Goal: Task Accomplishment & Management: Complete application form

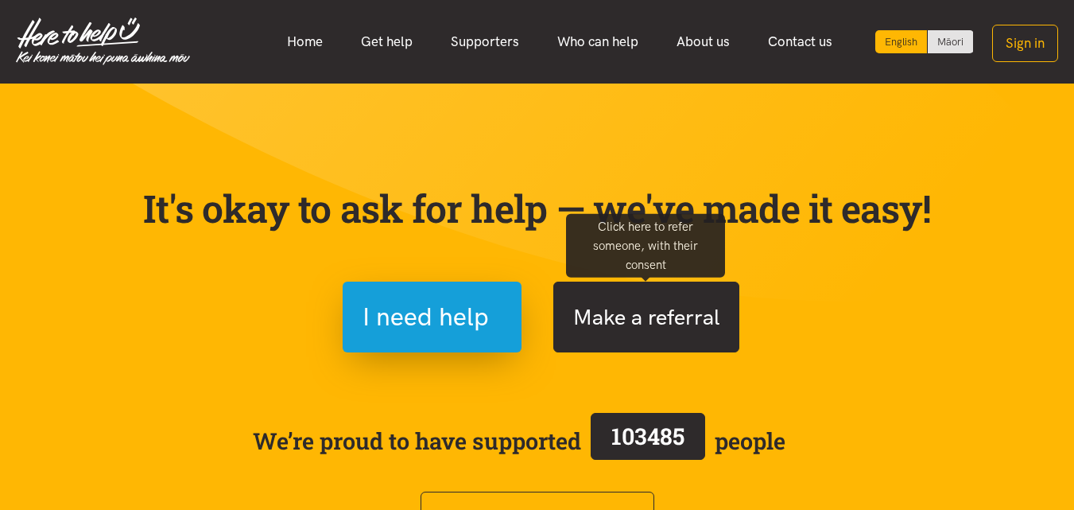
click at [633, 320] on button "Make a referral" at bounding box center [646, 317] width 186 height 71
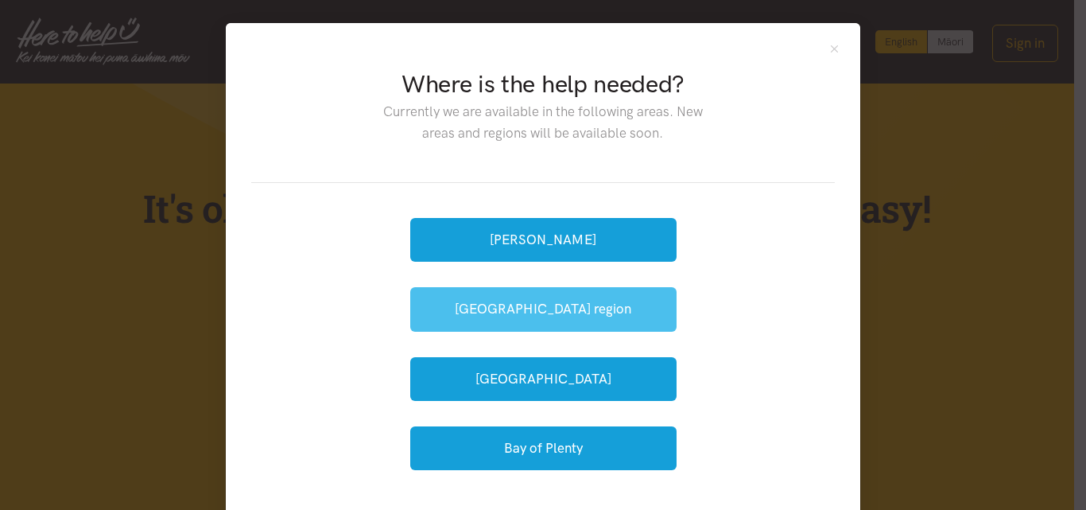
click at [530, 305] on button "[GEOGRAPHIC_DATA] region" at bounding box center [543, 309] width 266 height 44
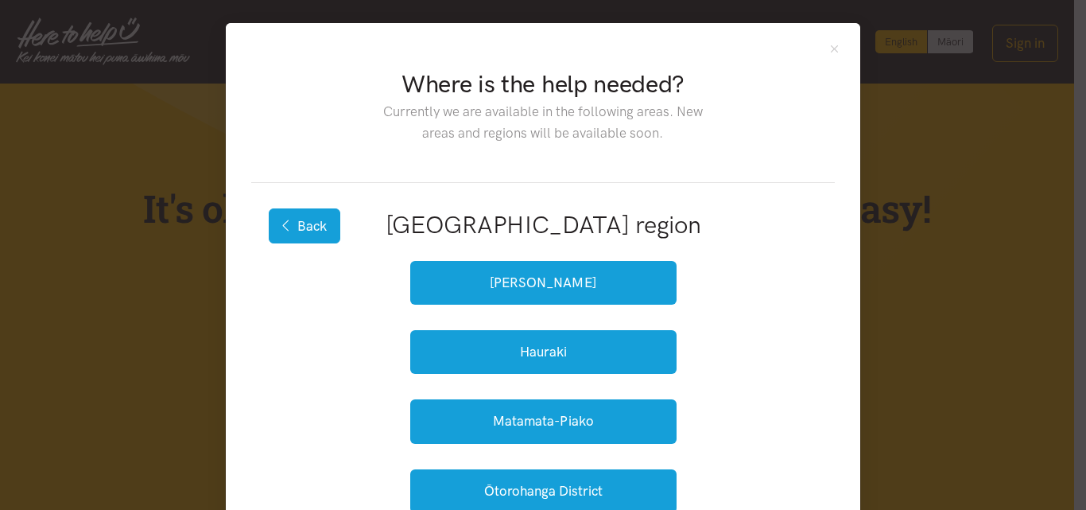
click at [308, 227] on button "Back" at bounding box center [305, 225] width 72 height 35
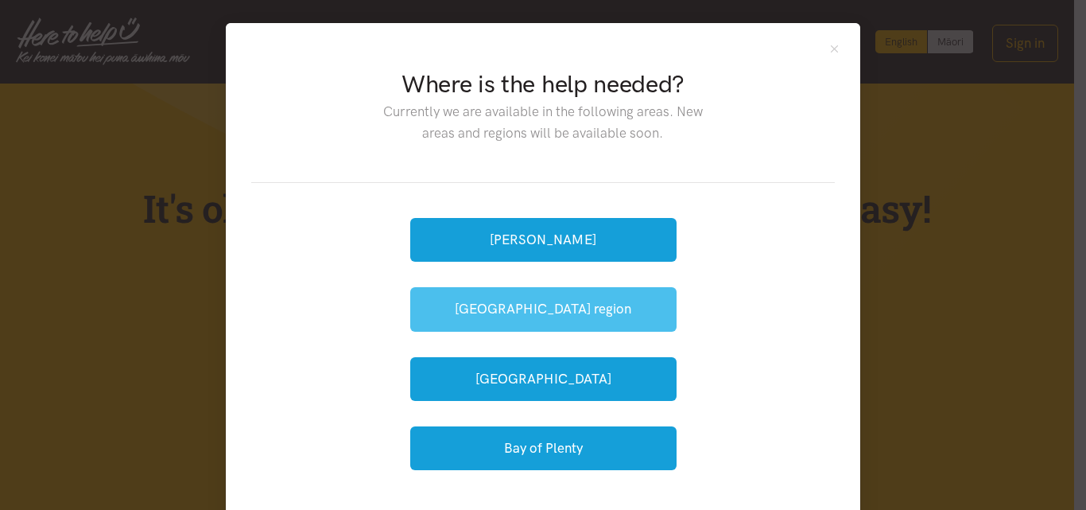
click at [473, 305] on button "[GEOGRAPHIC_DATA] region" at bounding box center [543, 309] width 266 height 44
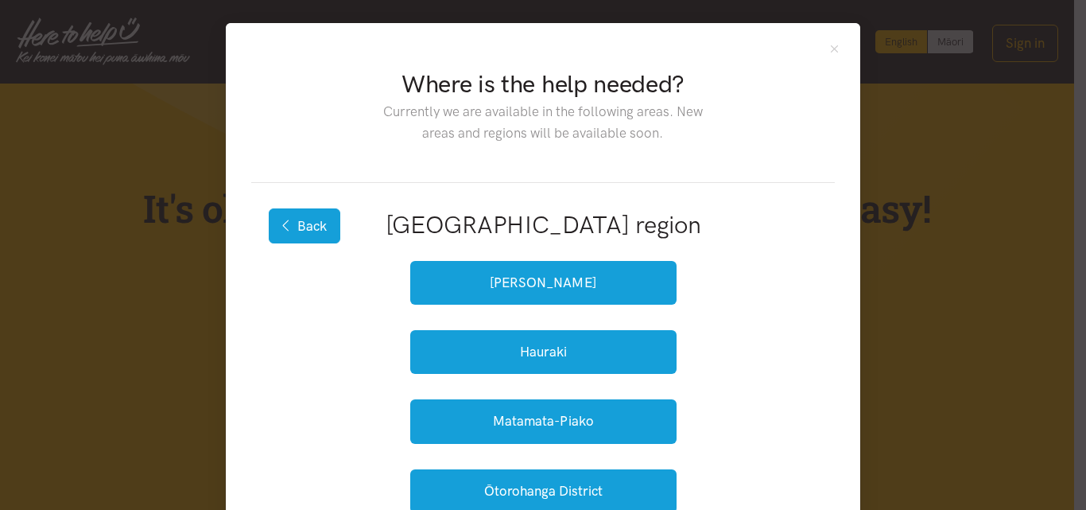
click at [310, 230] on button "Back" at bounding box center [305, 225] width 72 height 35
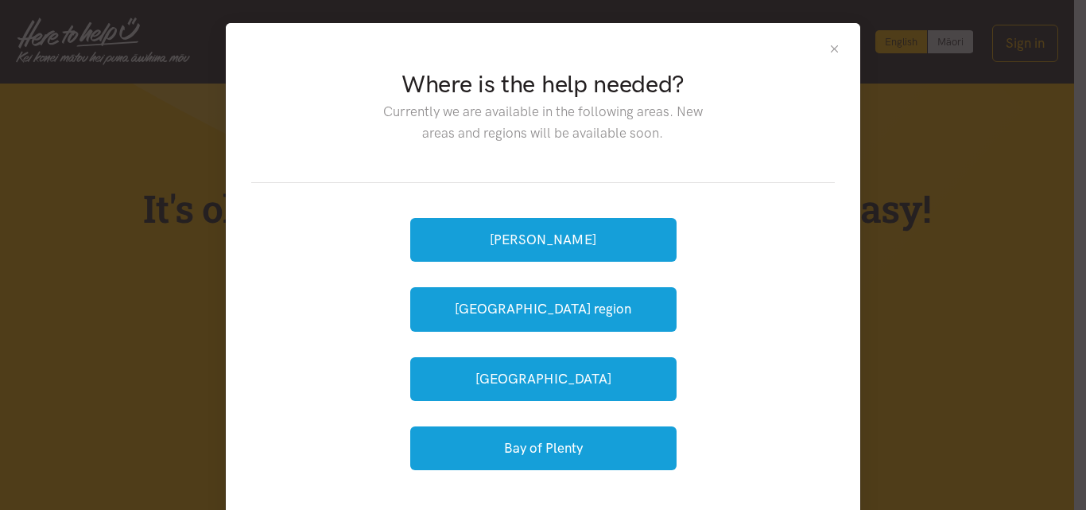
click at [829, 51] on button "Close" at bounding box center [835, 49] width 14 height 14
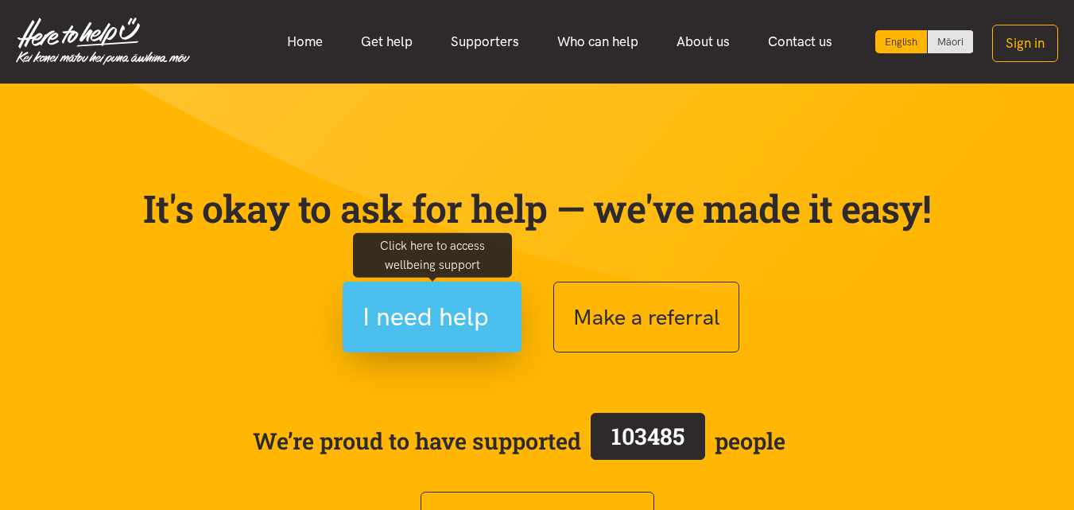
click at [429, 301] on span "I need help" at bounding box center [426, 317] width 126 height 41
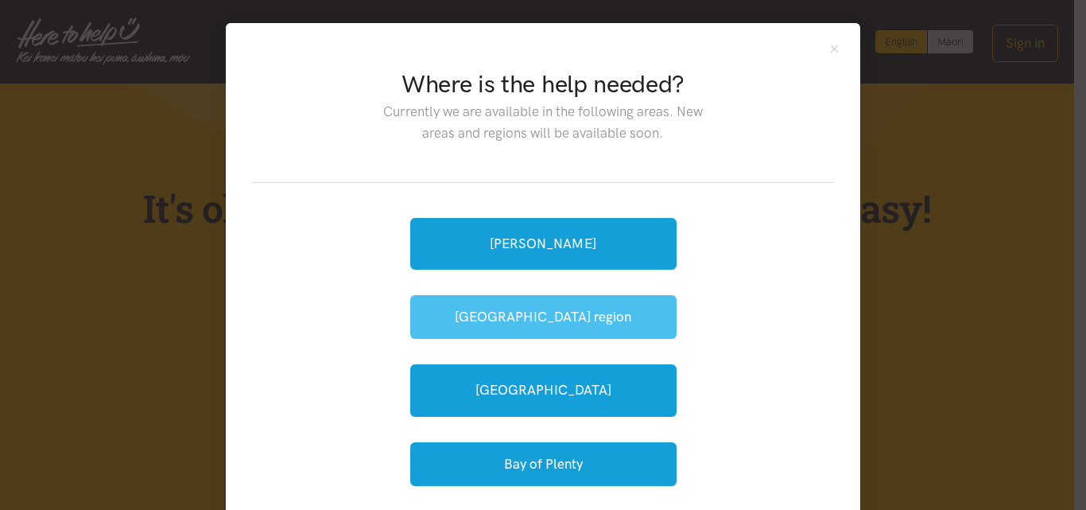
click at [491, 320] on button "[GEOGRAPHIC_DATA] region" at bounding box center [543, 317] width 266 height 44
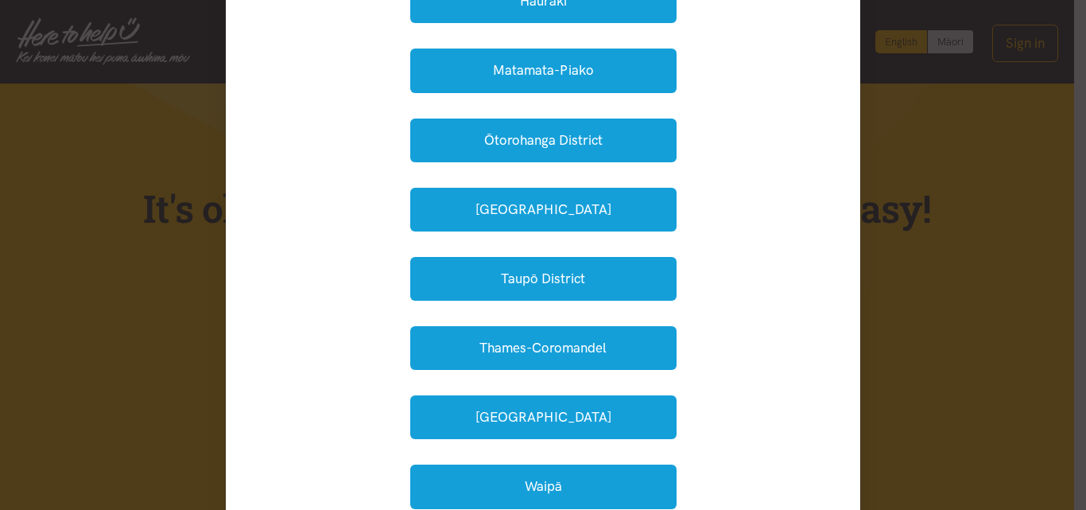
scroll to position [398, 0]
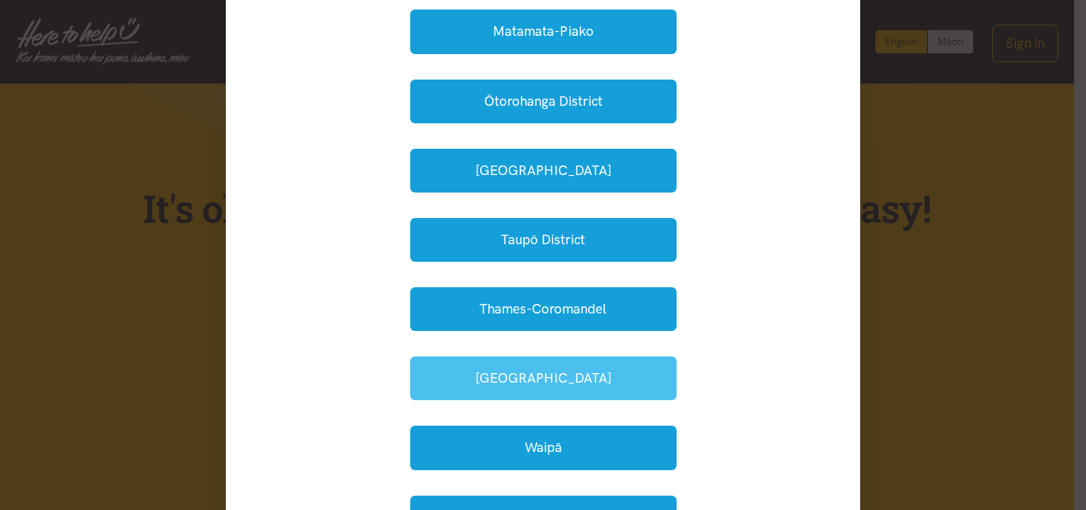
click at [483, 371] on button "Waikato District" at bounding box center [543, 378] width 266 height 44
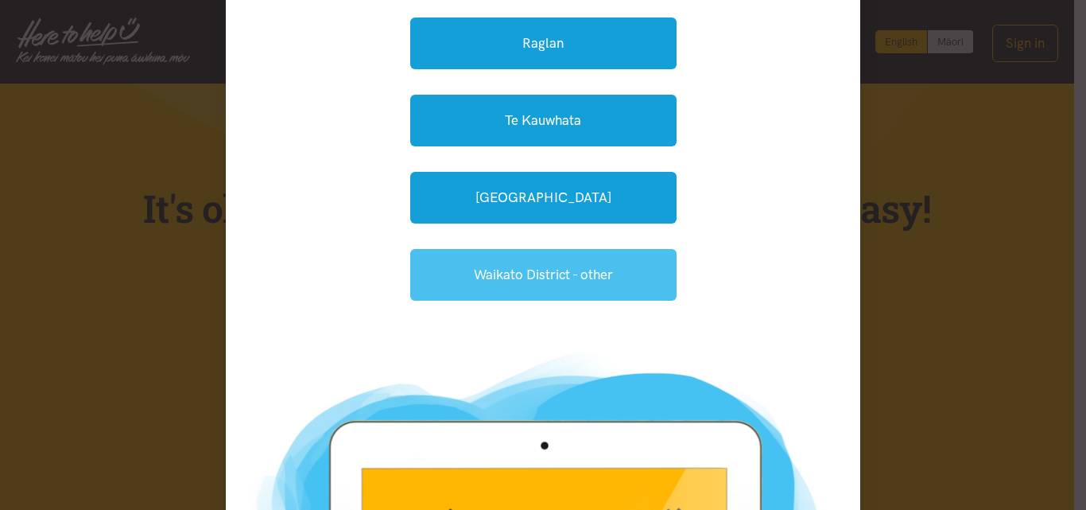
scroll to position [0, 0]
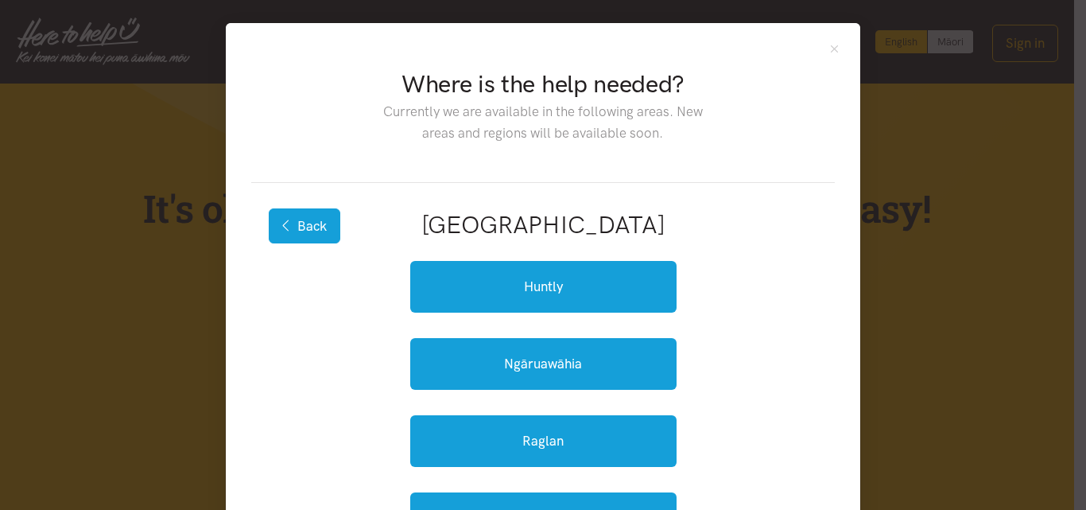
click at [313, 231] on button "Back" at bounding box center [305, 225] width 72 height 35
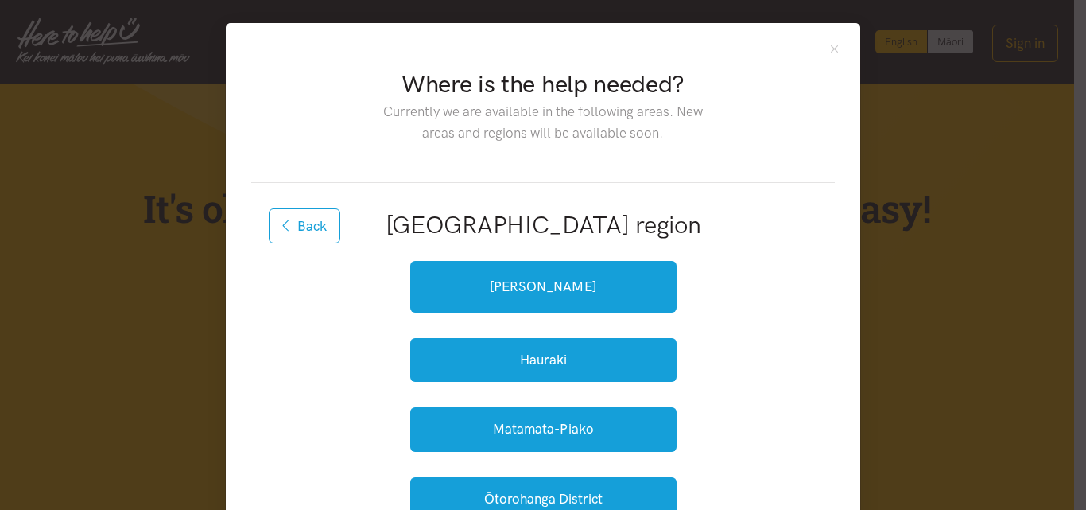
click at [313, 229] on button "Back" at bounding box center [305, 225] width 72 height 35
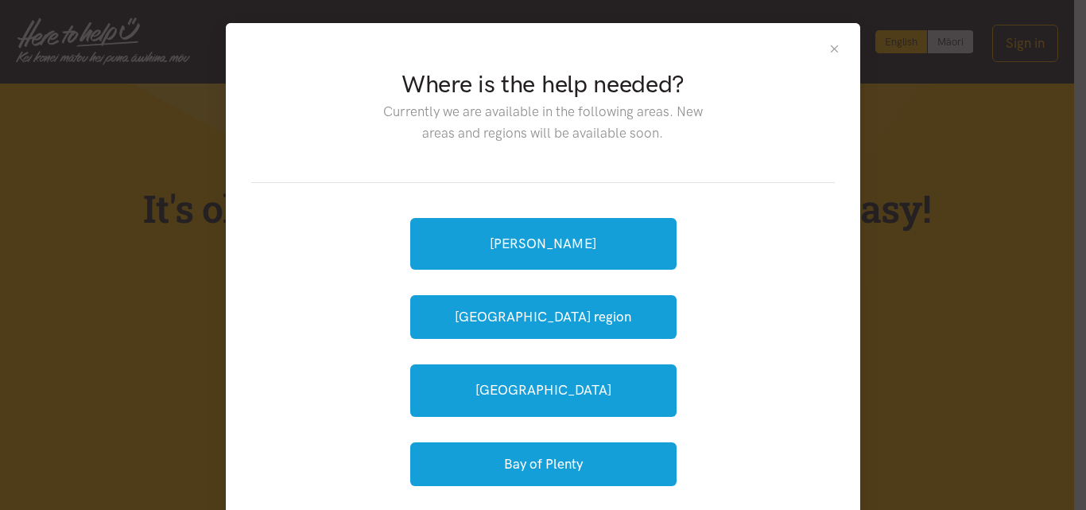
click at [828, 50] on button "Close" at bounding box center [835, 49] width 14 height 14
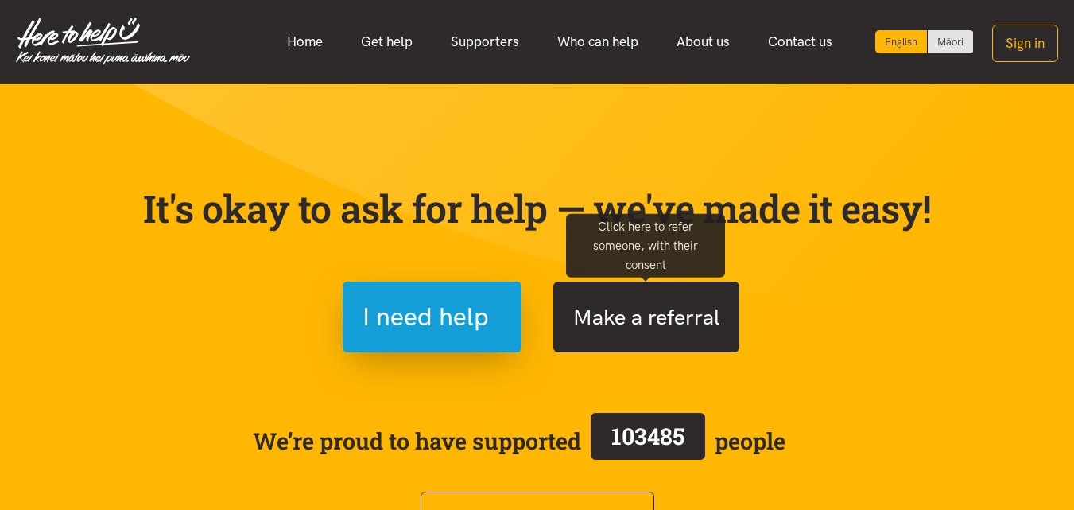
click at [659, 302] on button "Make a referral" at bounding box center [646, 317] width 186 height 71
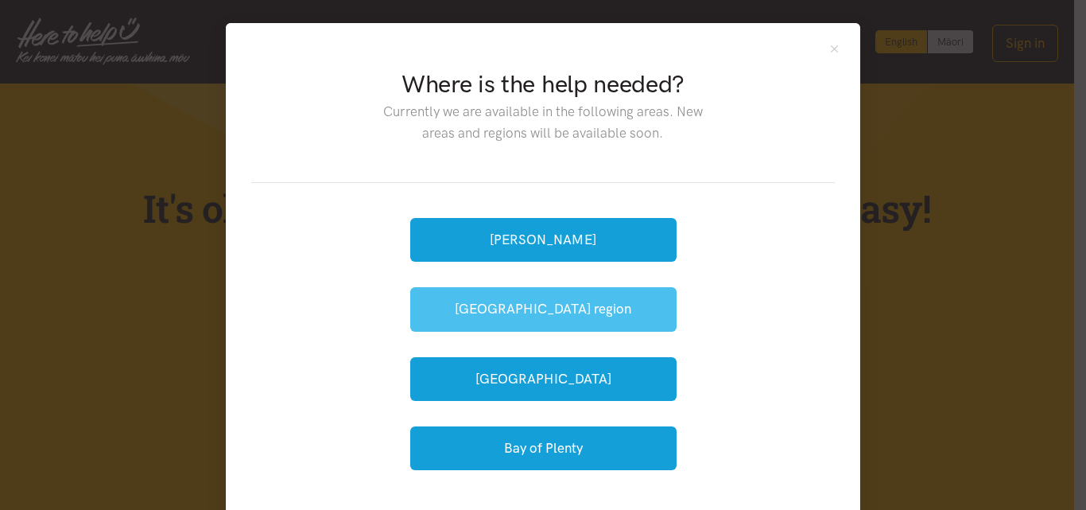
click at [533, 299] on button "[GEOGRAPHIC_DATA] region" at bounding box center [543, 309] width 266 height 44
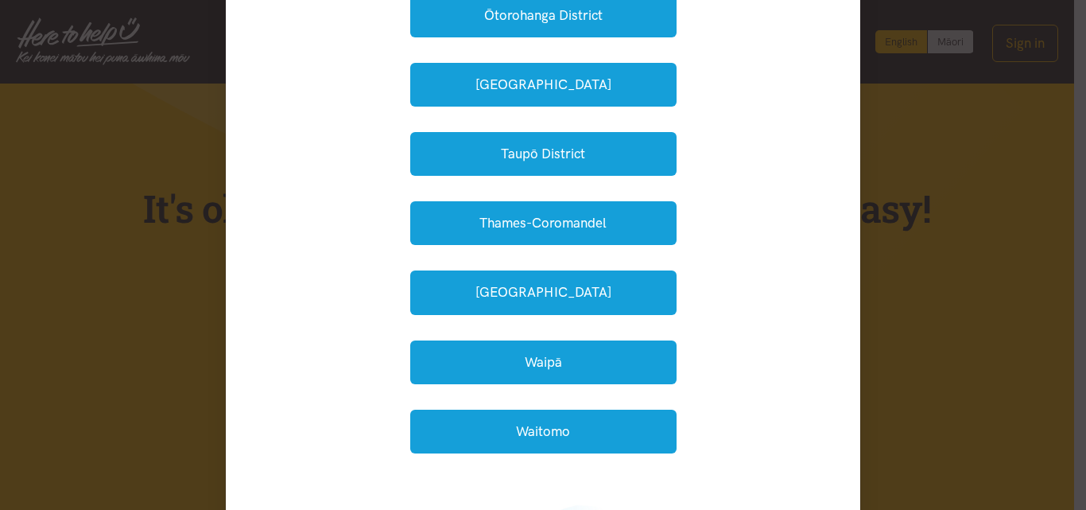
scroll to position [477, 0]
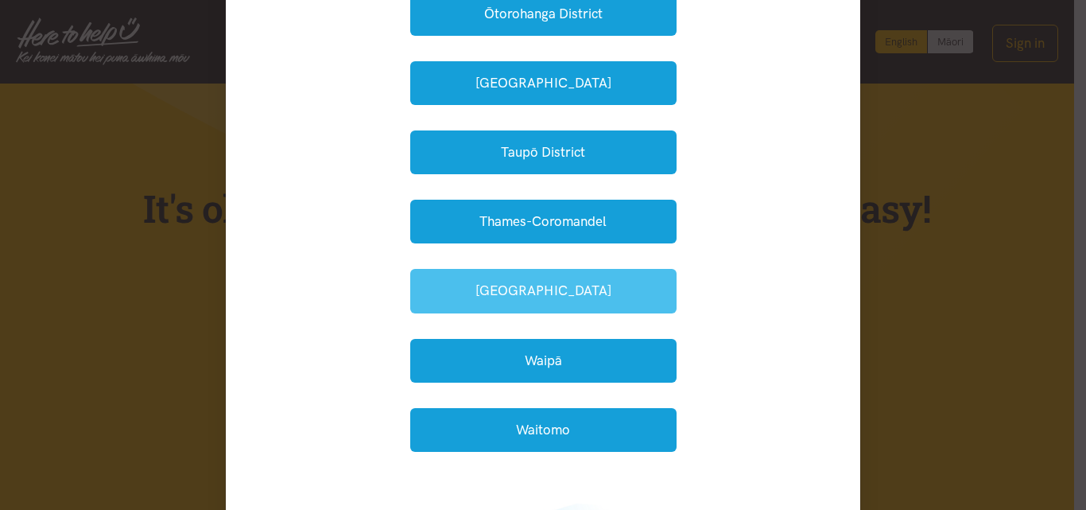
click at [534, 298] on button "Waikato District" at bounding box center [543, 291] width 266 height 44
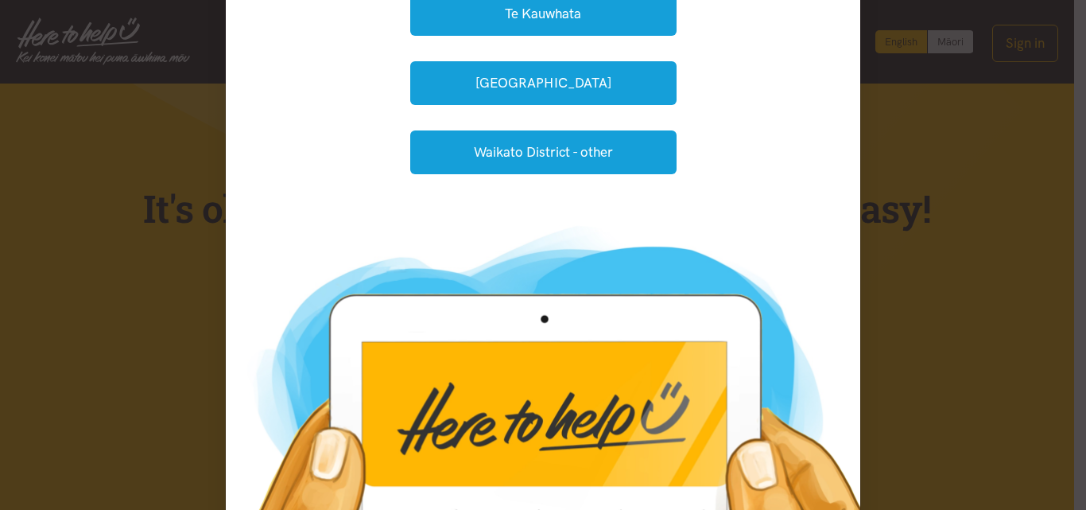
scroll to position [239, 0]
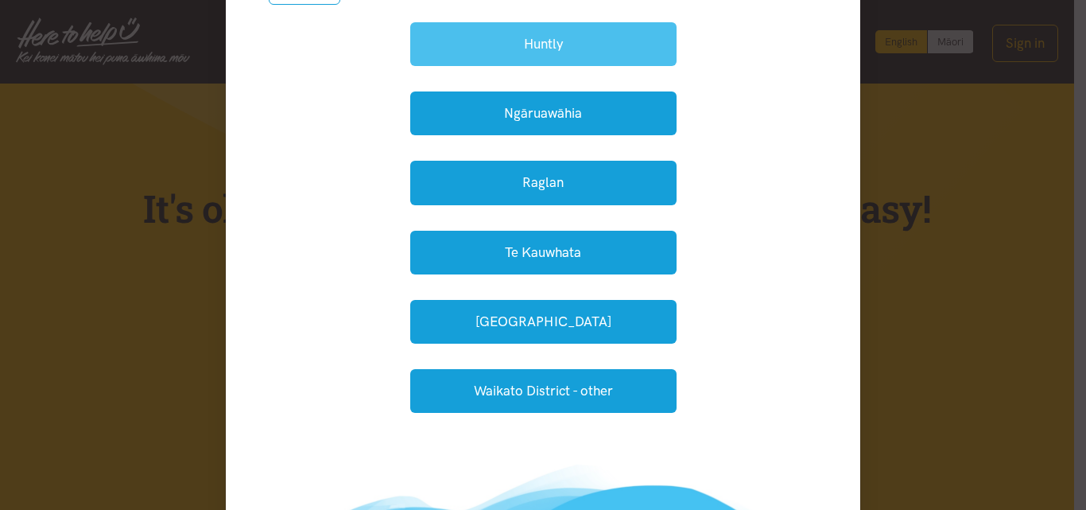
click at [543, 46] on button "Huntly" at bounding box center [543, 44] width 266 height 44
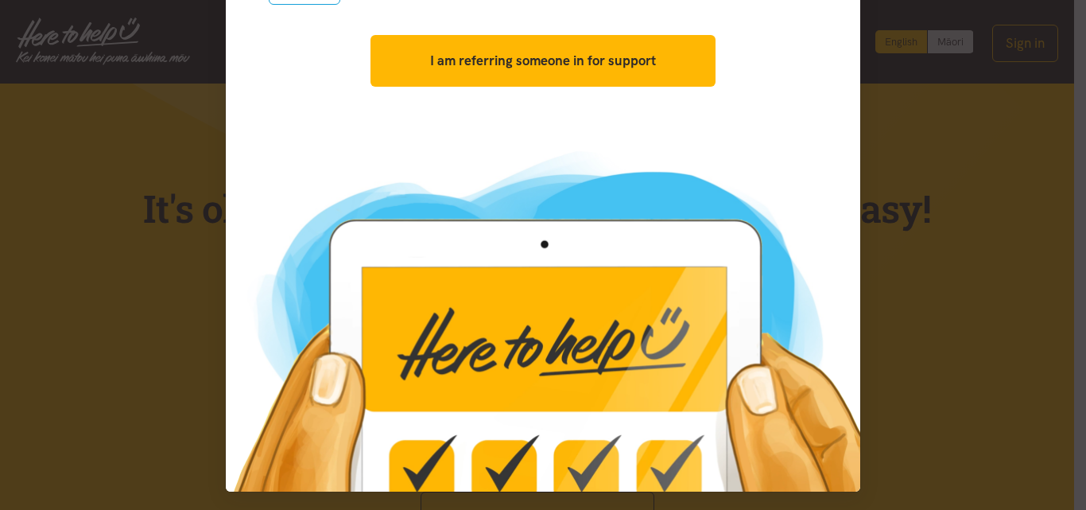
scroll to position [243, 0]
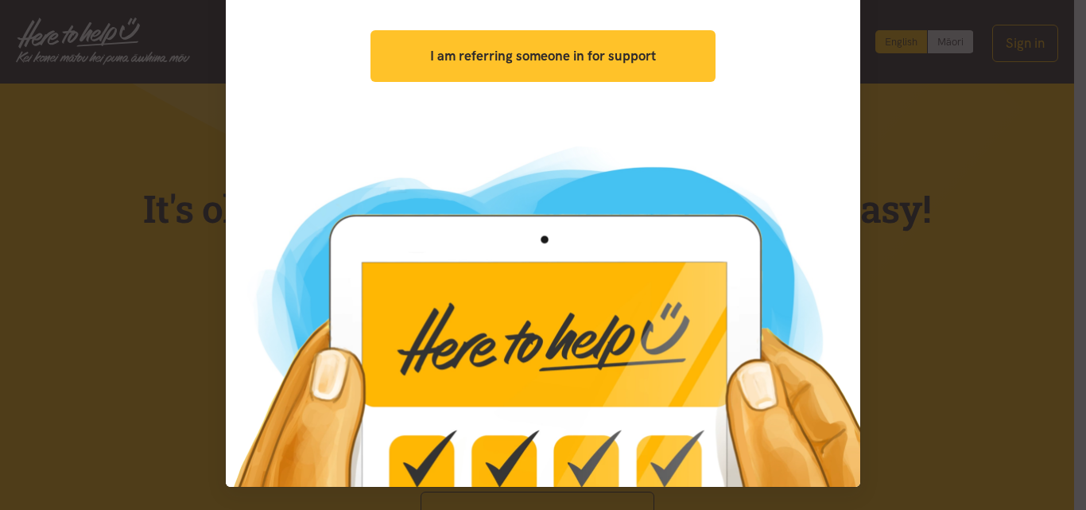
click at [623, 57] on strong "I am referring someone in for support" at bounding box center [543, 56] width 226 height 16
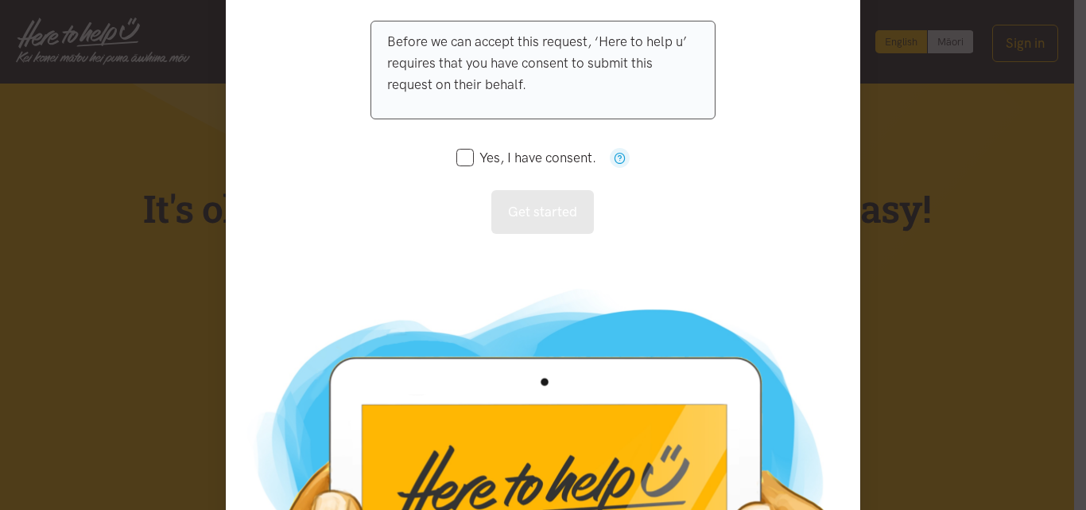
click at [456, 163] on input "Yes, I have consent." at bounding box center [526, 158] width 140 height 14
checkbox input "true"
click at [496, 212] on button "Get started" at bounding box center [542, 212] width 103 height 44
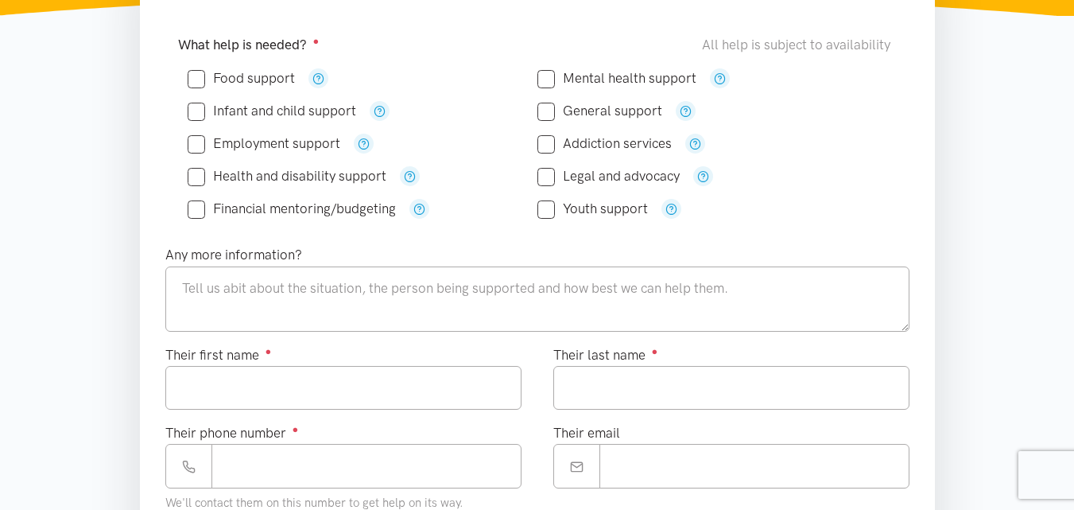
click at [196, 80] on input "Food support" at bounding box center [241, 79] width 107 height 14
checkbox input "true"
click at [250, 293] on textarea at bounding box center [537, 298] width 744 height 65
click at [209, 387] on input "Their first name ●" at bounding box center [343, 388] width 356 height 44
type input "*****"
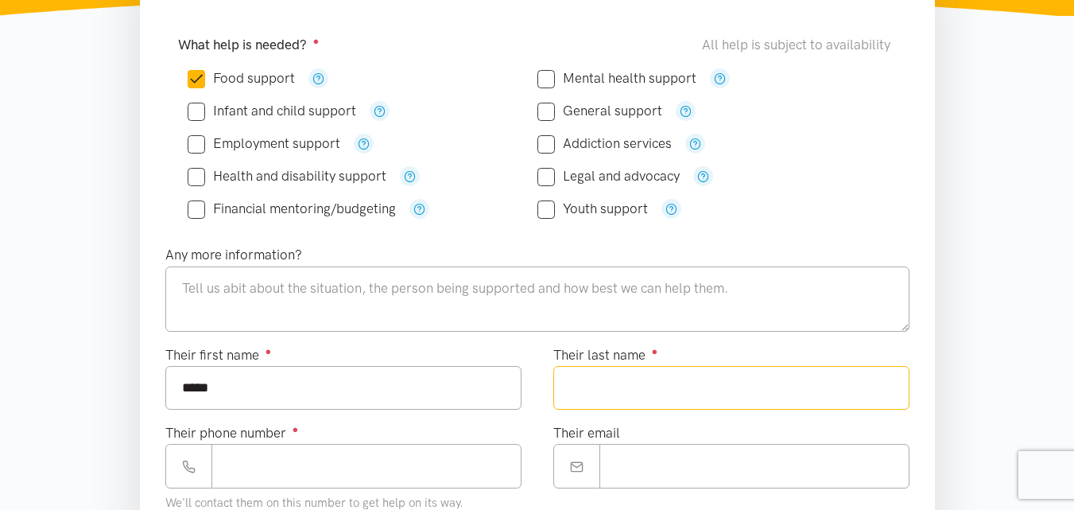
click at [647, 387] on input "Their last name ●" at bounding box center [731, 388] width 356 height 44
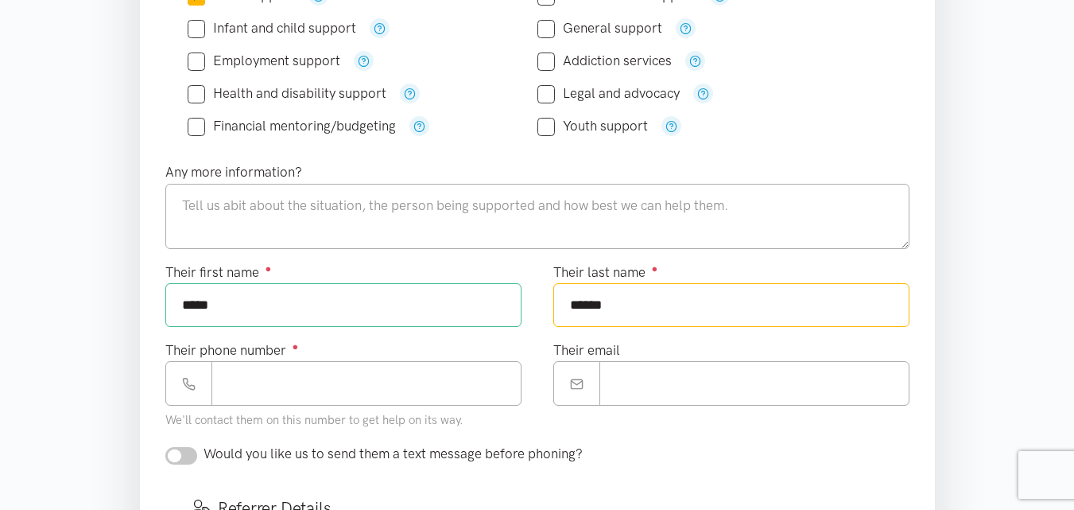
scroll to position [477, 0]
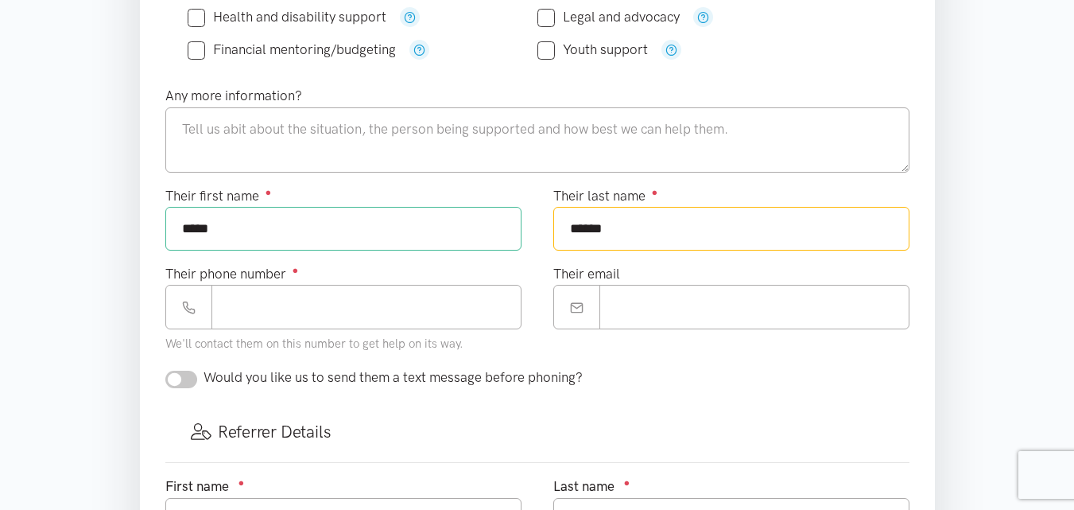
type input "******"
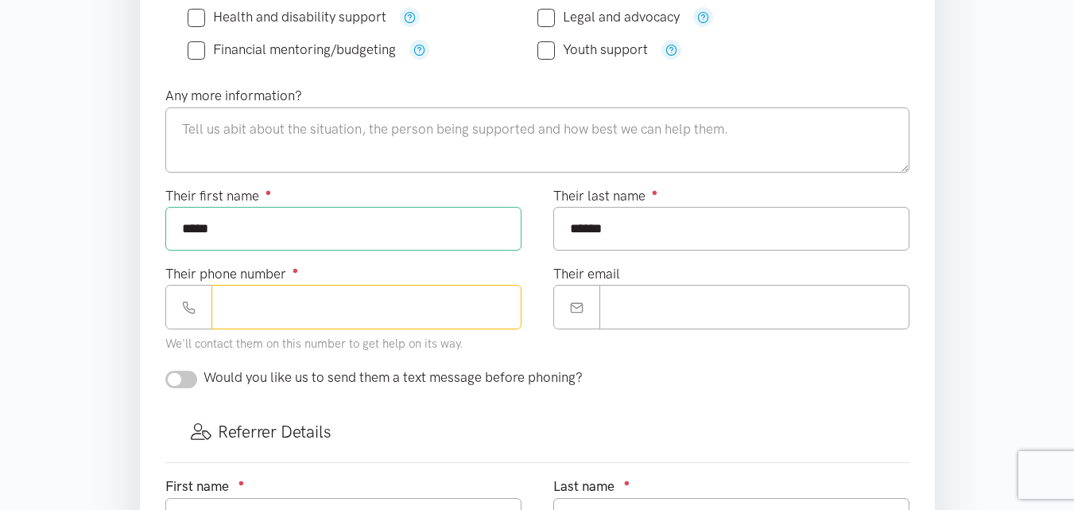
click at [399, 311] on input "Their phone number ●" at bounding box center [367, 307] width 310 height 44
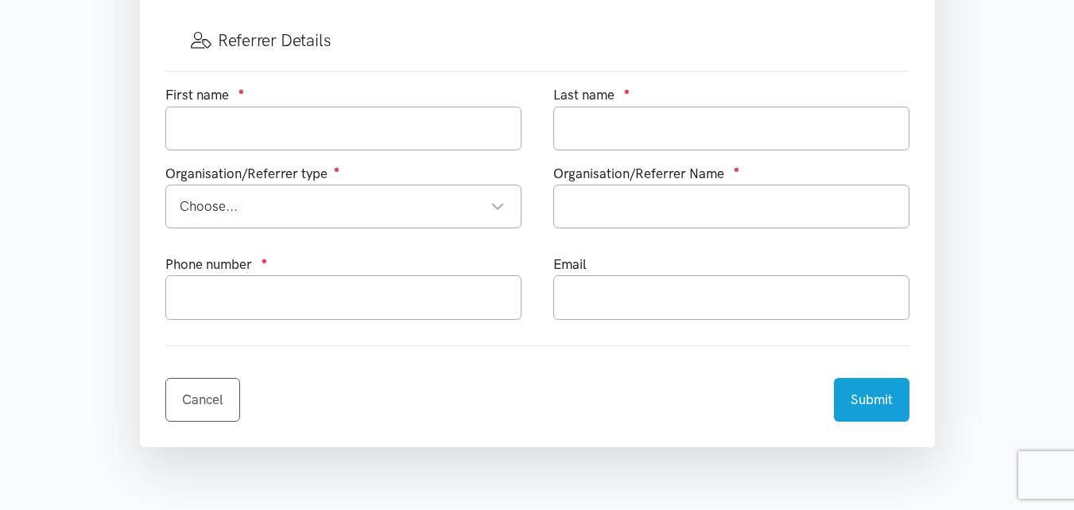
scroll to position [875, 0]
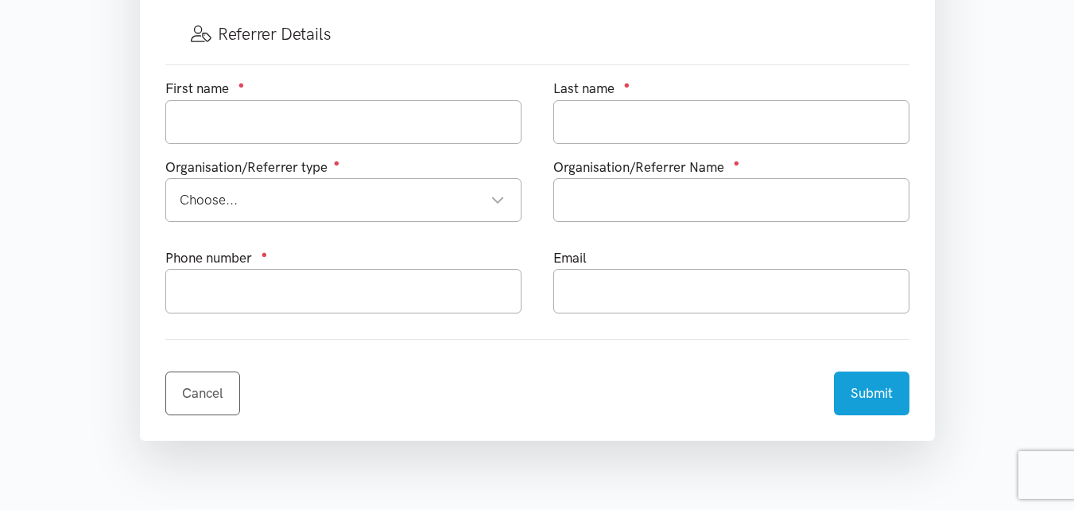
type input "**********"
click at [409, 125] on input "text" at bounding box center [343, 122] width 356 height 44
type input "teauta"
click at [604, 127] on input "text" at bounding box center [731, 122] width 356 height 44
click at [497, 205] on div "Choose..." at bounding box center [342, 199] width 325 height 21
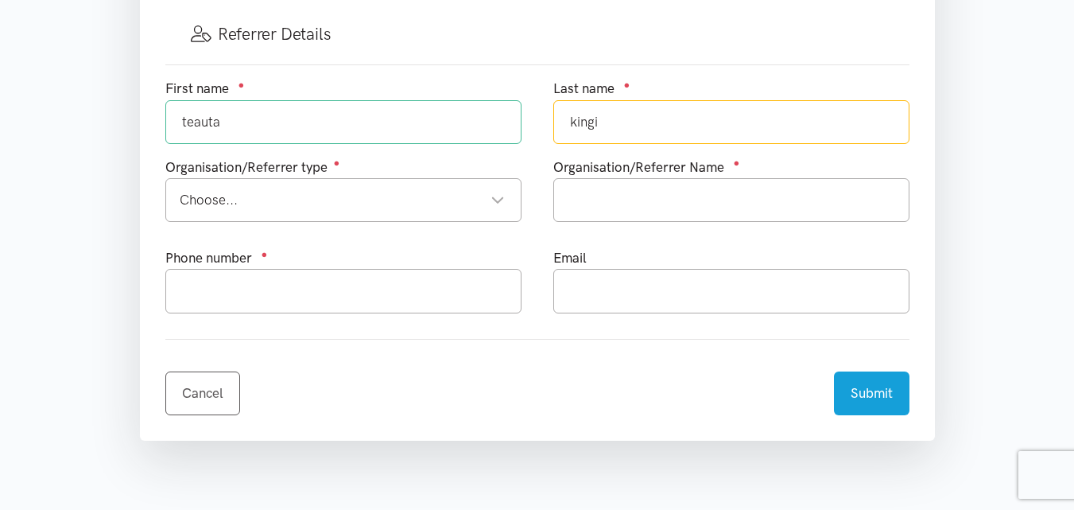
type input "kingi"
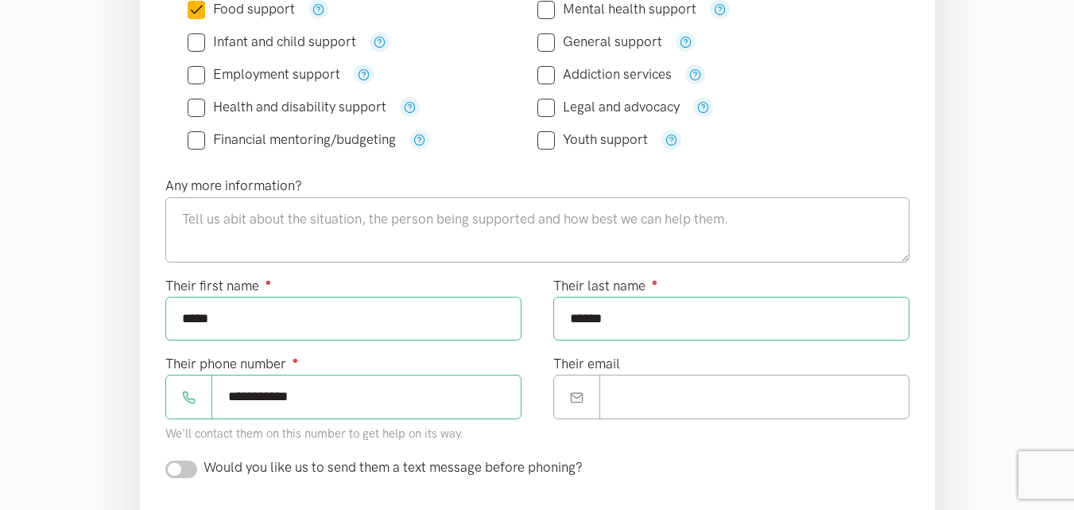
scroll to position [159, 0]
